Goal: Task Accomplishment & Management: Use online tool/utility

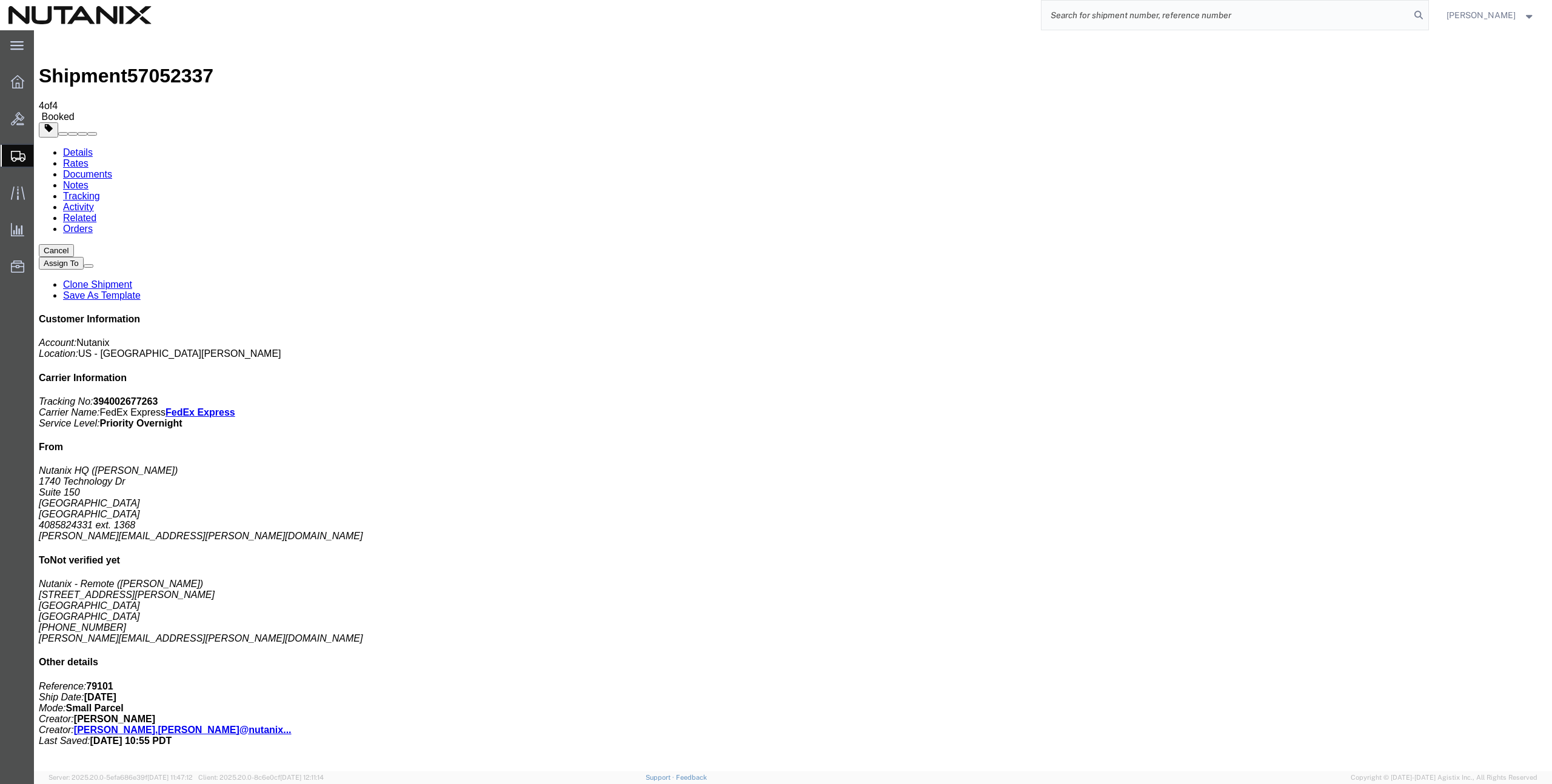
click at [1384, 17] on input "search" at bounding box center [1226, 15] width 369 height 29
click at [983, 24] on div "[PERSON_NAME] Sorry, no exact match found Try to find items starting with [PERS…" at bounding box center [795, 15] width 1269 height 31
drag, startPoint x: 1112, startPoint y: 15, endPoint x: 1000, endPoint y: 15, distance: 112.0
click at [1000, 15] on div "[PERSON_NAME]" at bounding box center [795, 15] width 1269 height 31
paste input "393887991719"
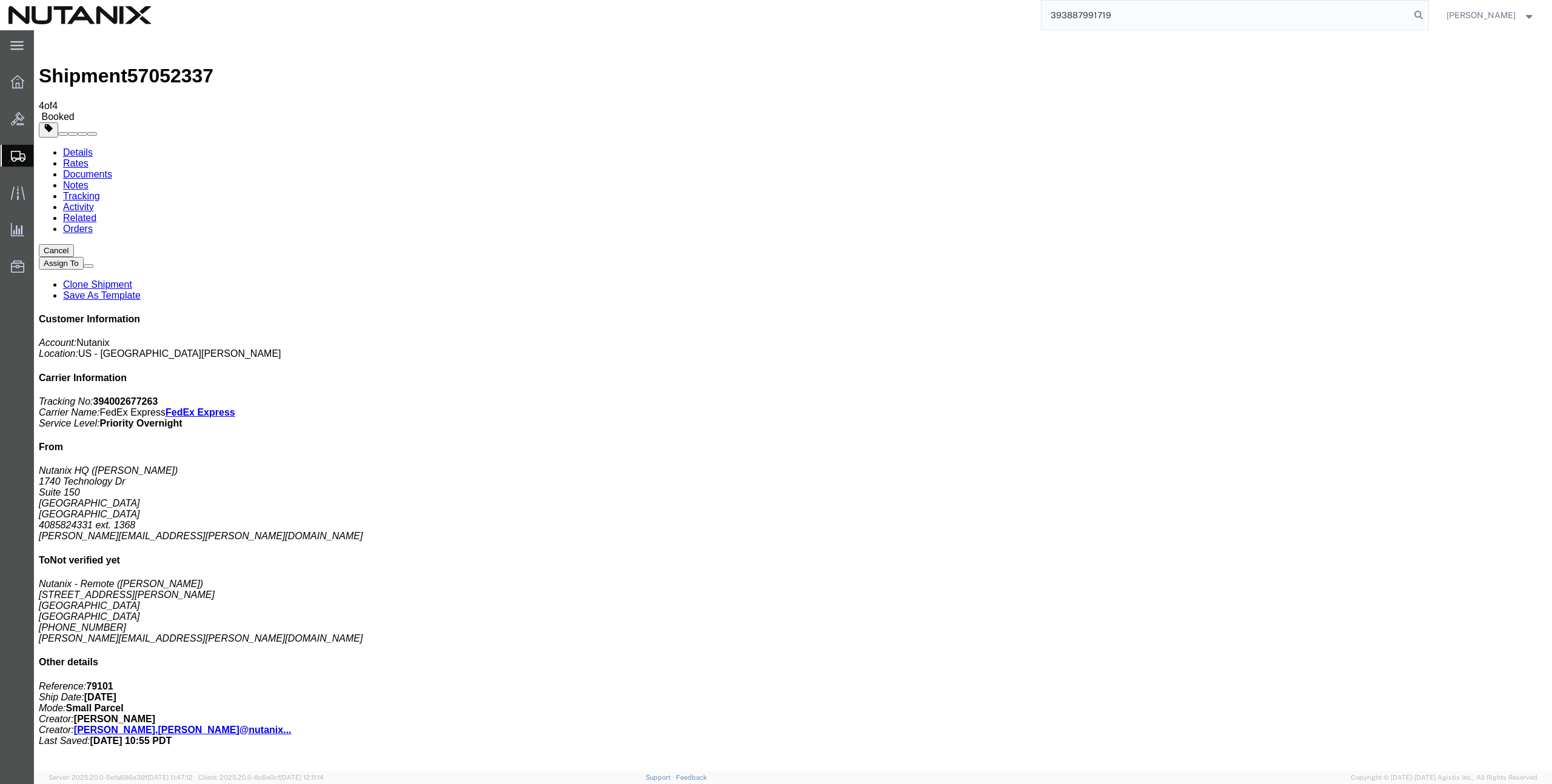
type input "393887991719"
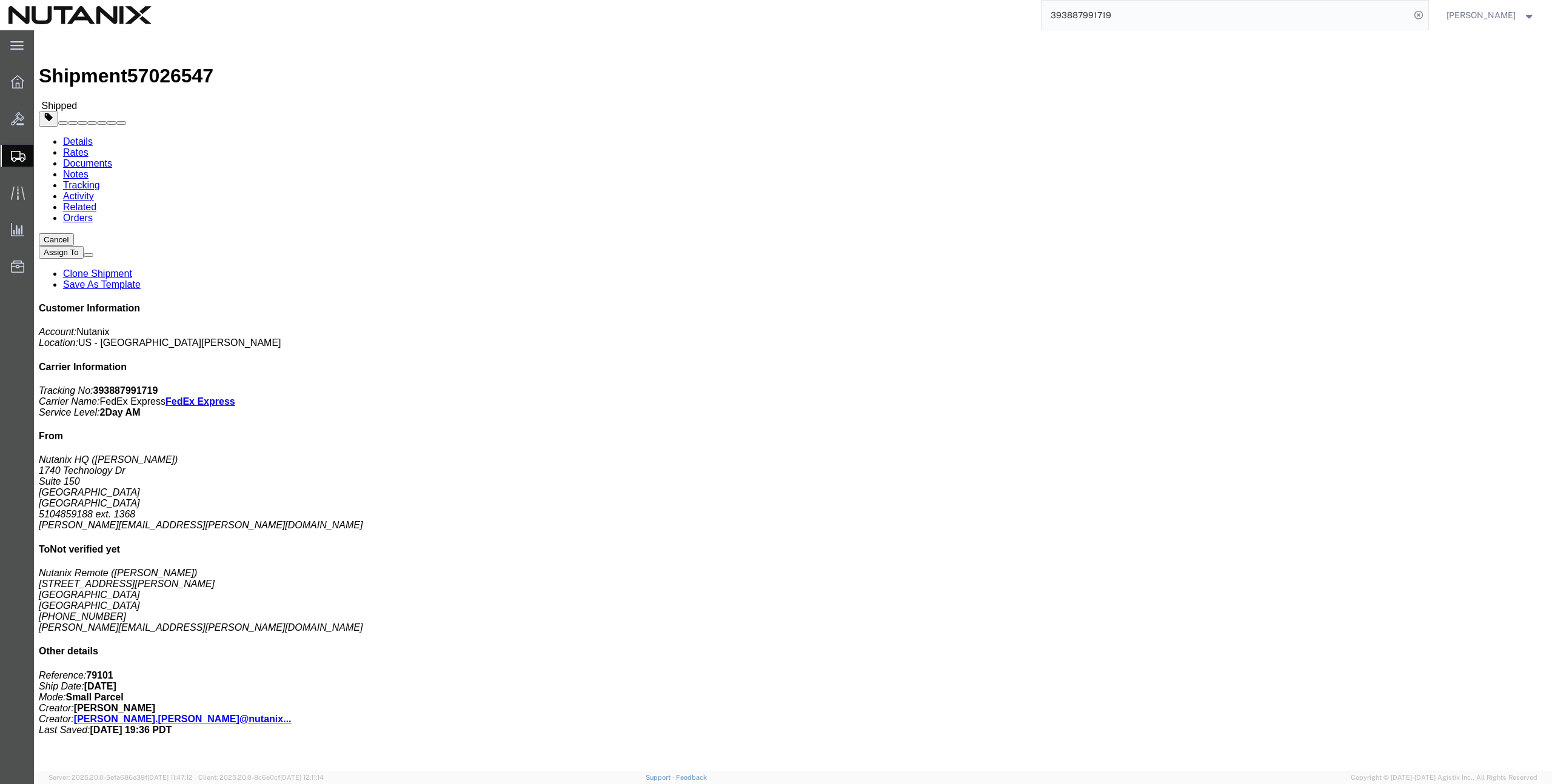
click link "Clone Shipment"
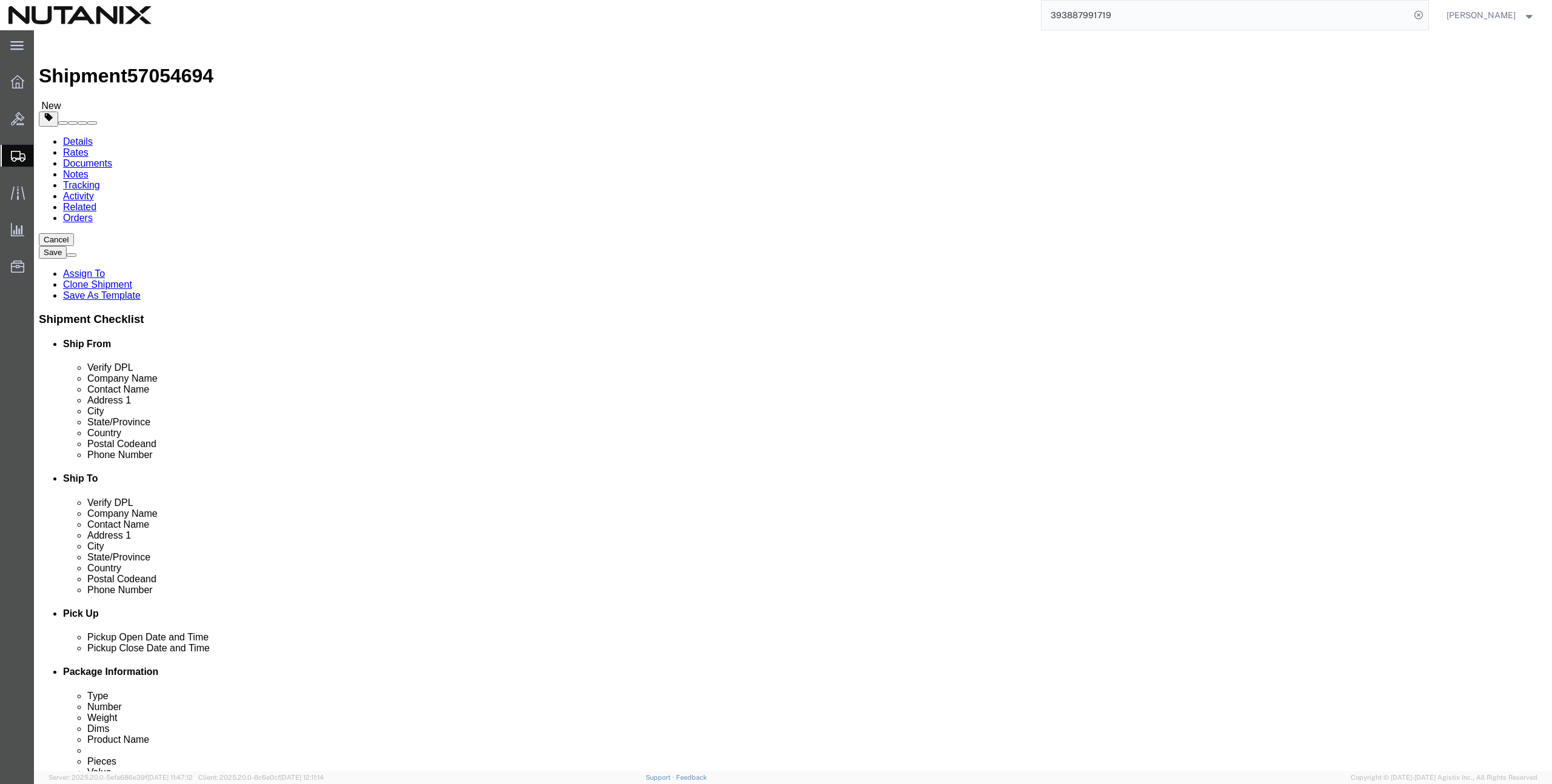
click link "Package Information"
click select "Select Envelope Large Box Medium Box PAK Rack Small Box Tube Your Packaging"
select select "PAK"
click select "Select Envelope Large Box Medium Box PAK Rack Small Box Tube Your Packaging"
type input "10.25"
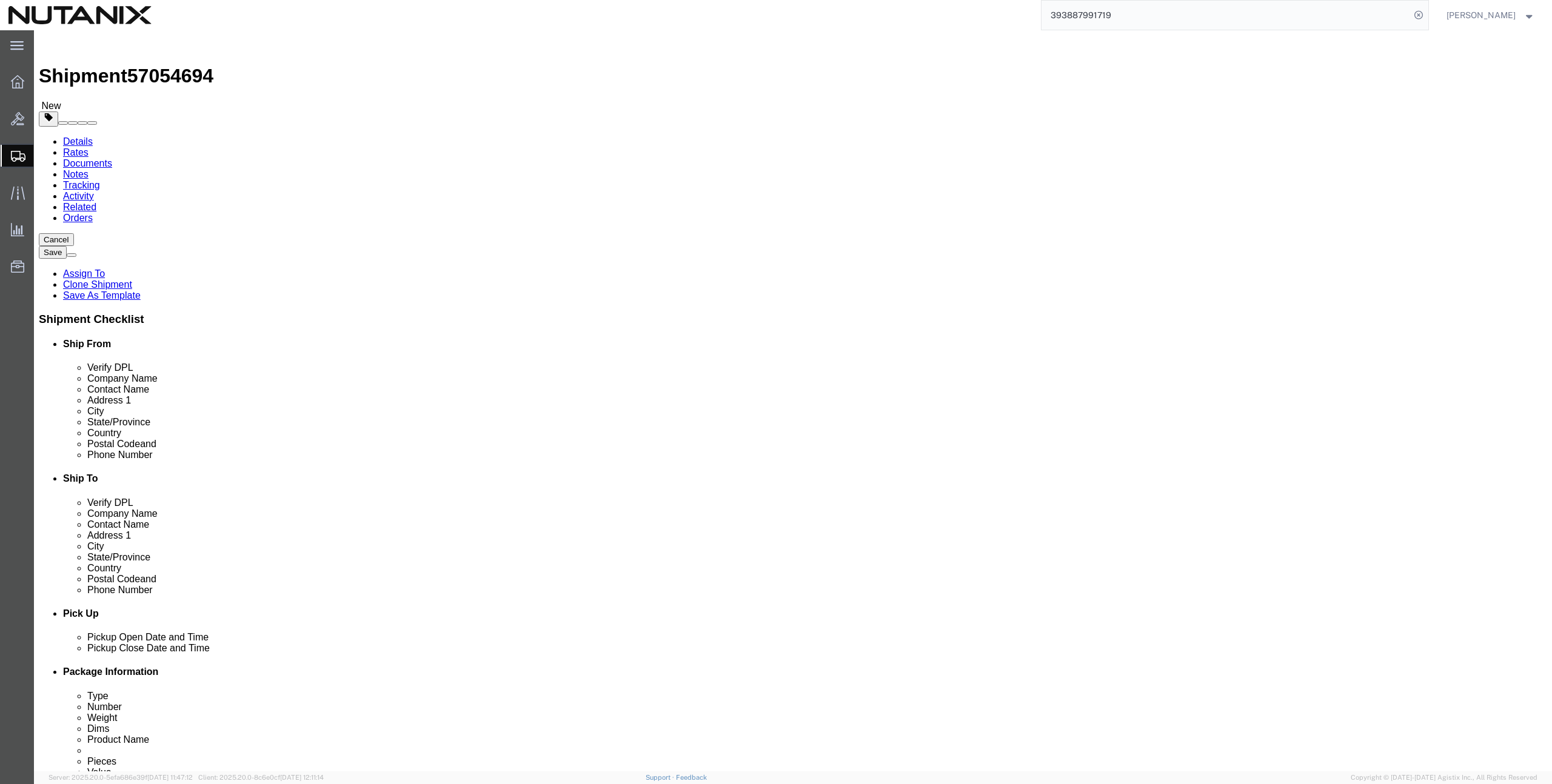
type input "12.75"
type input "1.00"
click icon
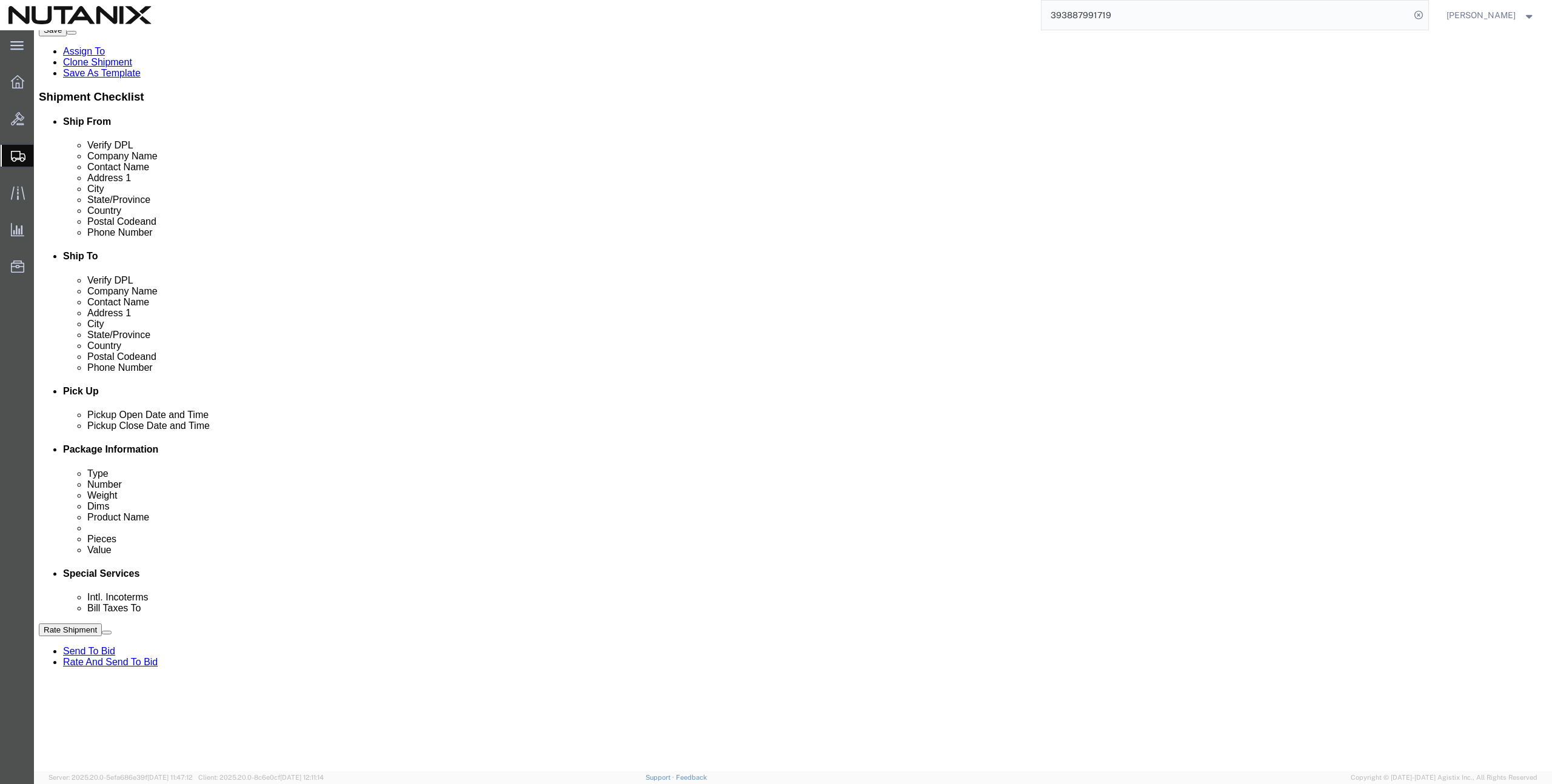
scroll to position [299, 0]
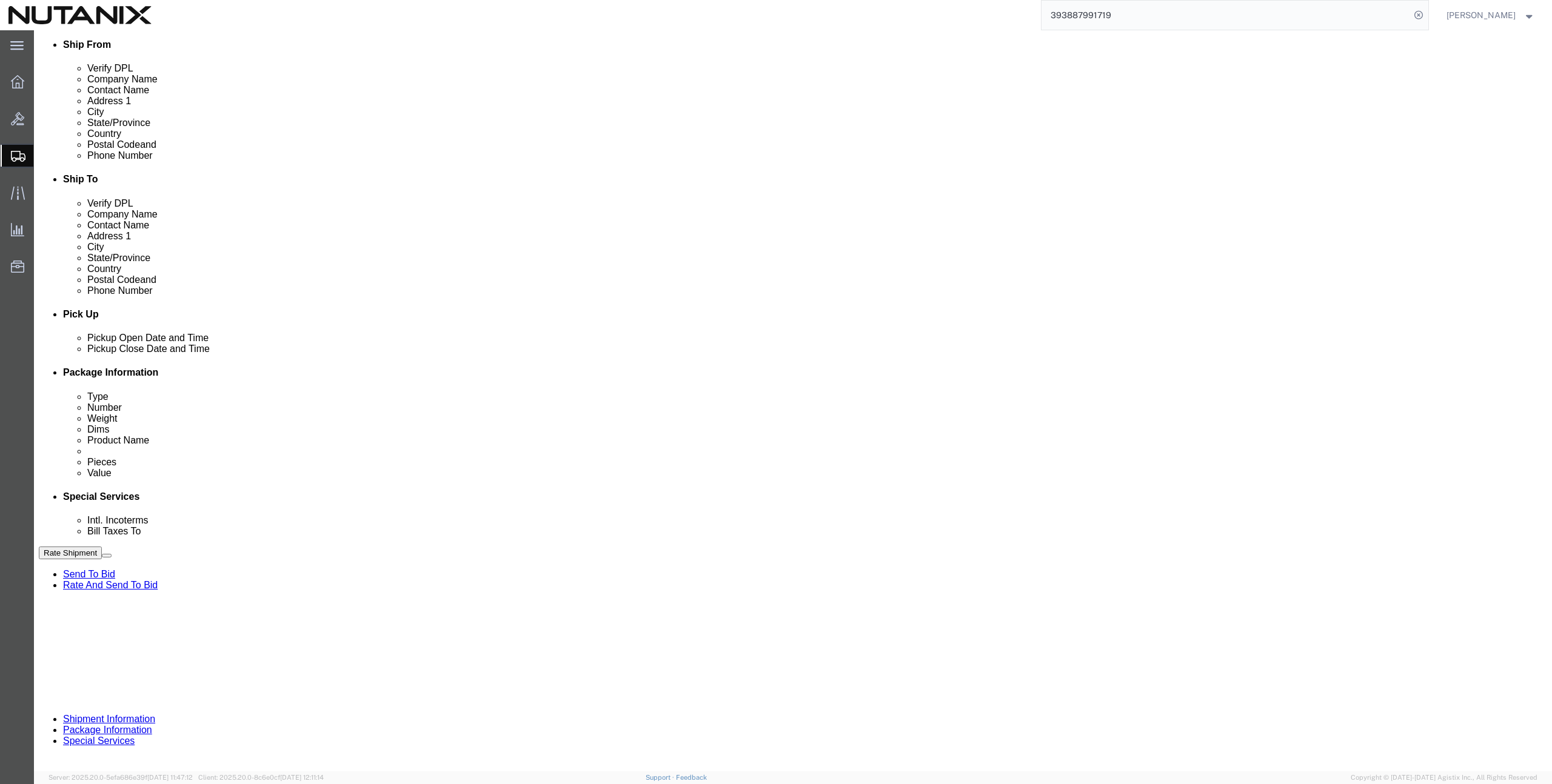
drag, startPoint x: 725, startPoint y: 449, endPoint x: 571, endPoint y: 439, distance: 154.3
click div "Select Account Type Activity ID Airline Appointment Number ASN Batch Request # …"
paste input "INC1083658"
type input "INC1083658"
click button "Rate Shipment"
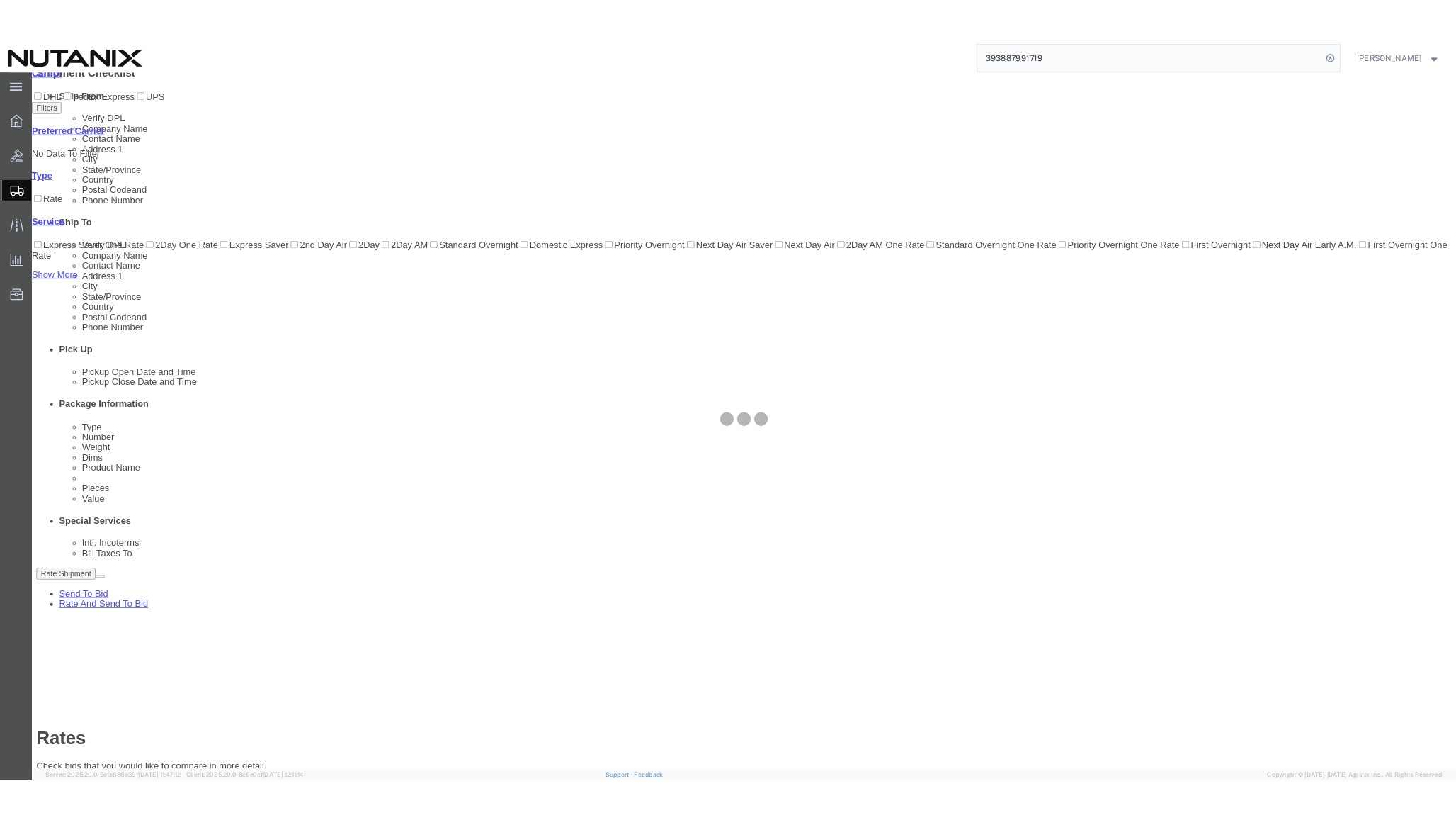
scroll to position [0, 0]
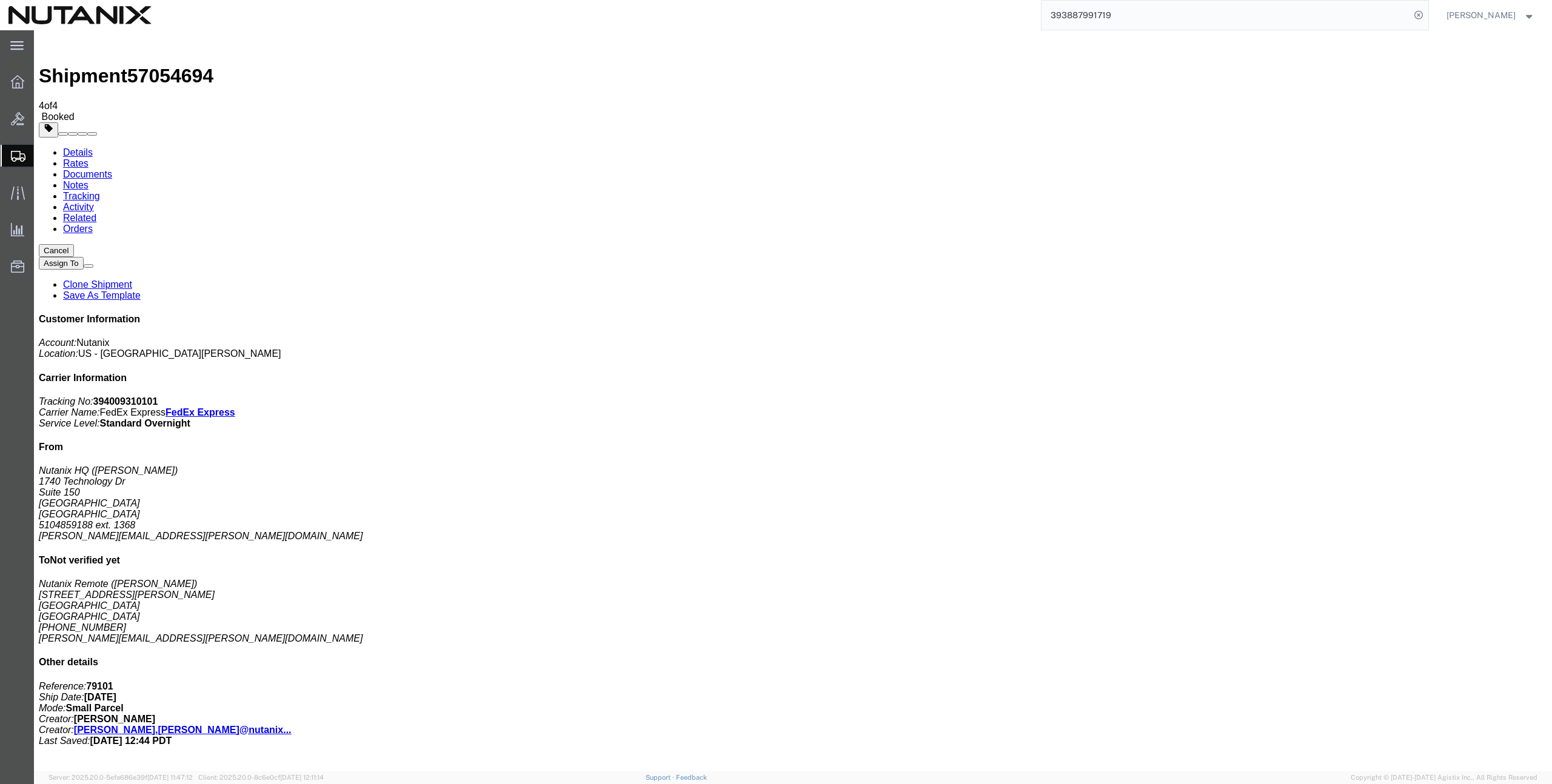
copy td "394009310101"
